Goal: Transaction & Acquisition: Purchase product/service

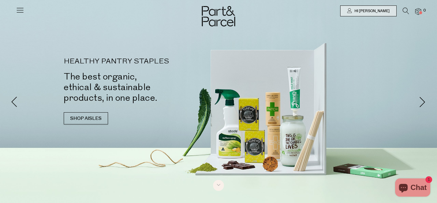
click at [406, 9] on icon at bounding box center [406, 11] width 6 height 7
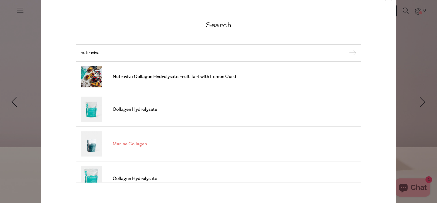
type input "nutraviva"
click at [128, 144] on span "Marine Collagen" at bounding box center [130, 144] width 34 height 6
